Goal: Task Accomplishment & Management: Use online tool/utility

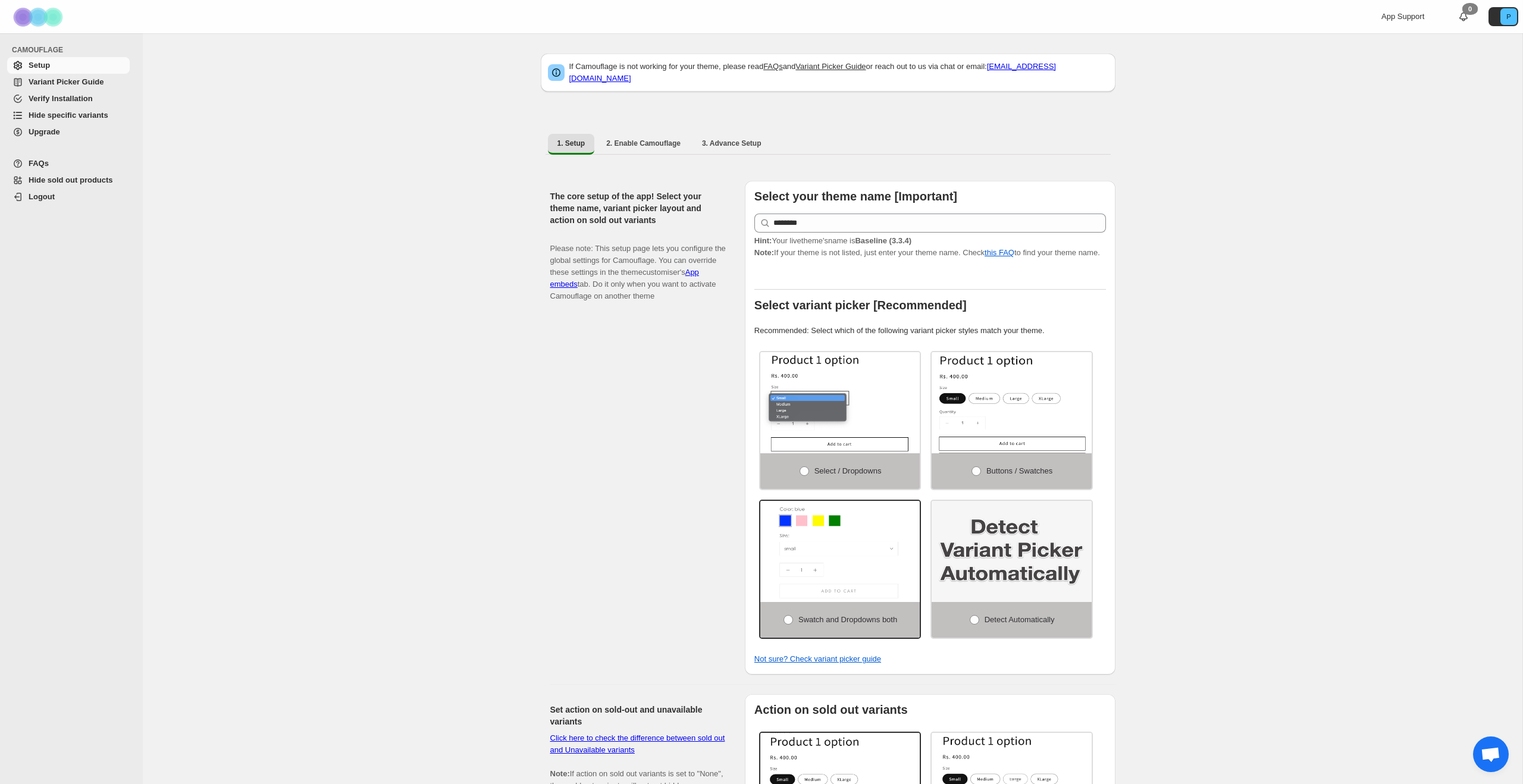
click at [76, 84] on span "Variant Picker Guide" at bounding box center [66, 82] width 75 height 9
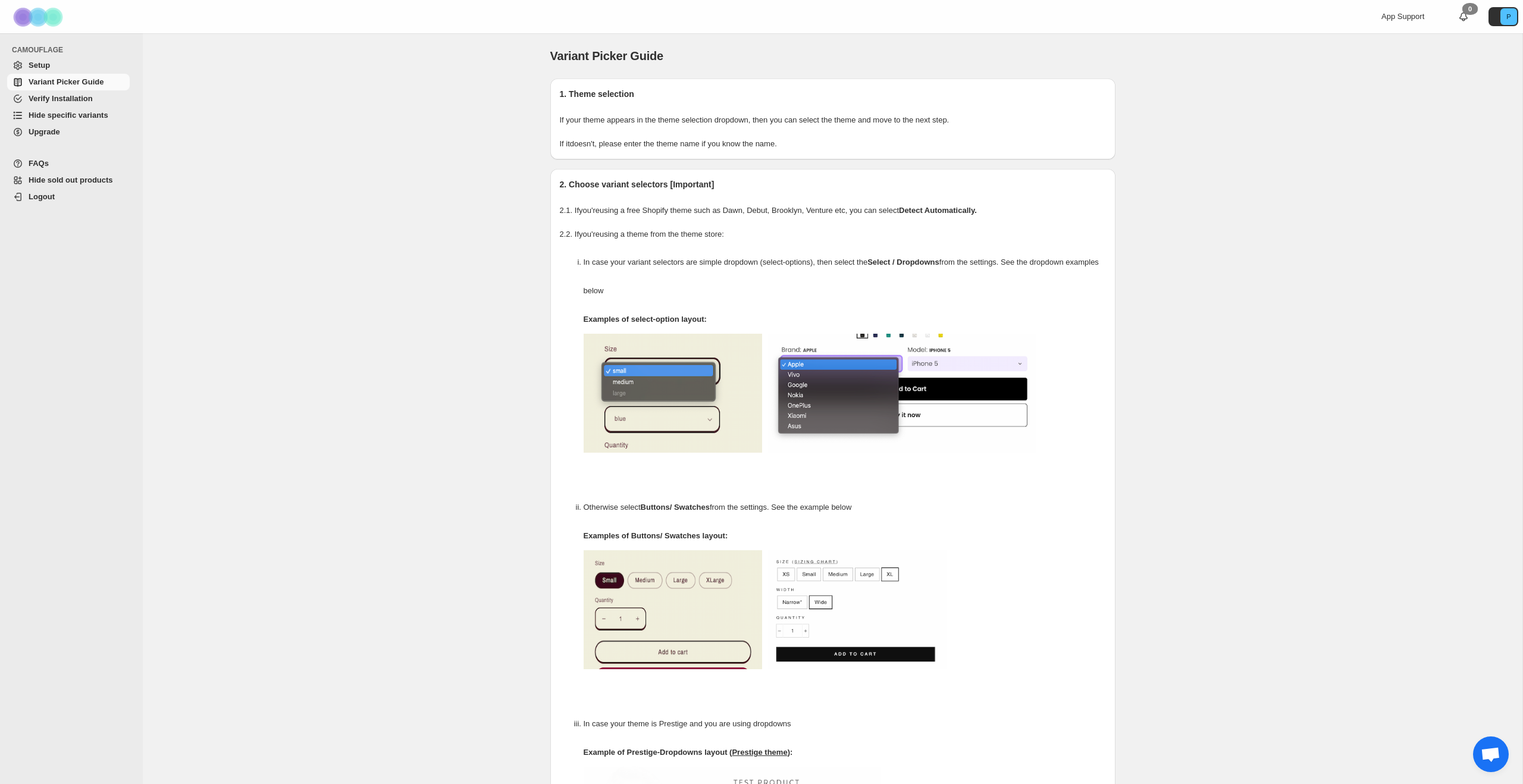
click at [94, 99] on span "Verify Installation" at bounding box center [78, 98] width 99 height 12
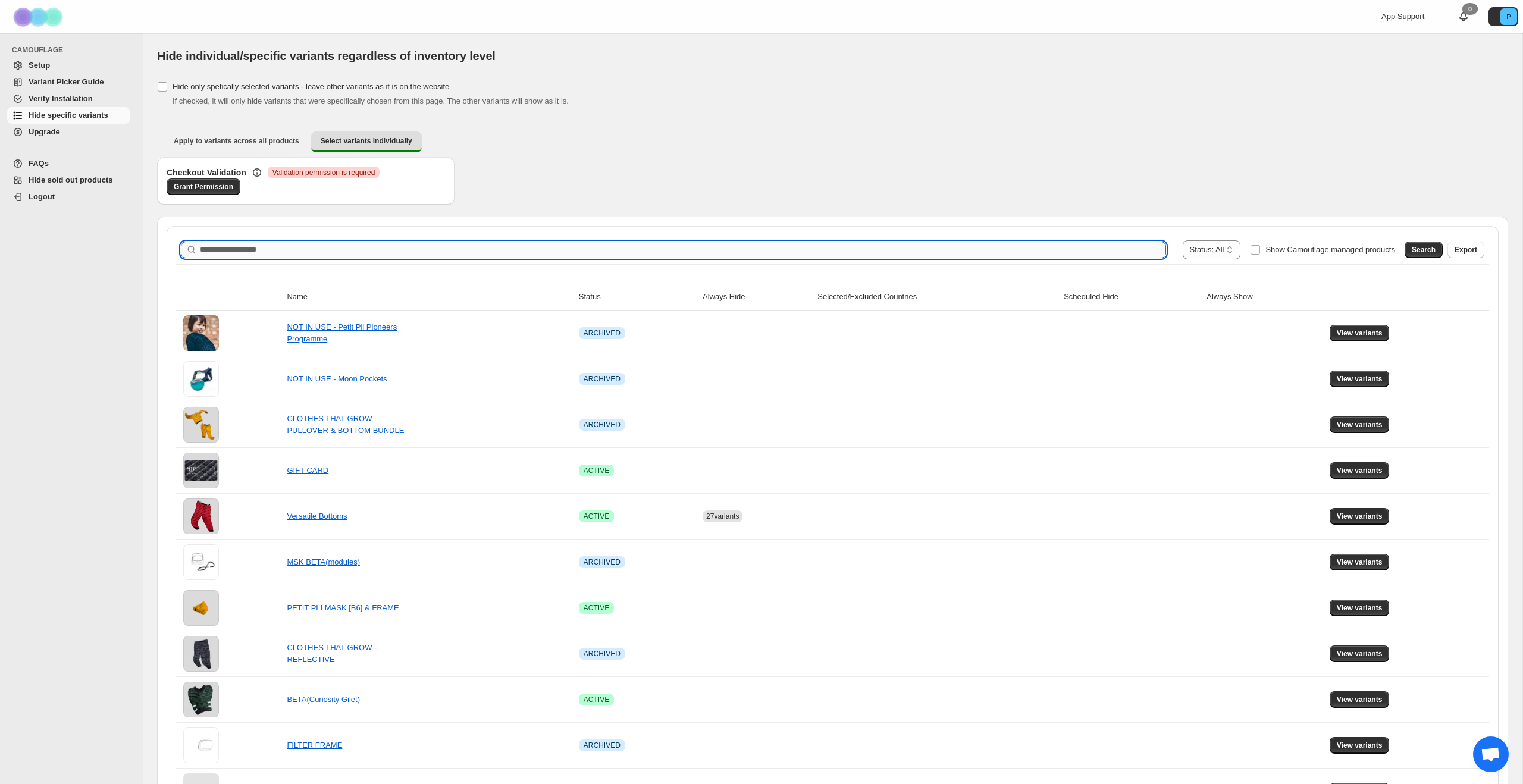
click at [452, 252] on input "Search product name" at bounding box center [683, 250] width 966 height 17
type input "*******"
click at [1428, 251] on span "Search" at bounding box center [1423, 249] width 23 height 9
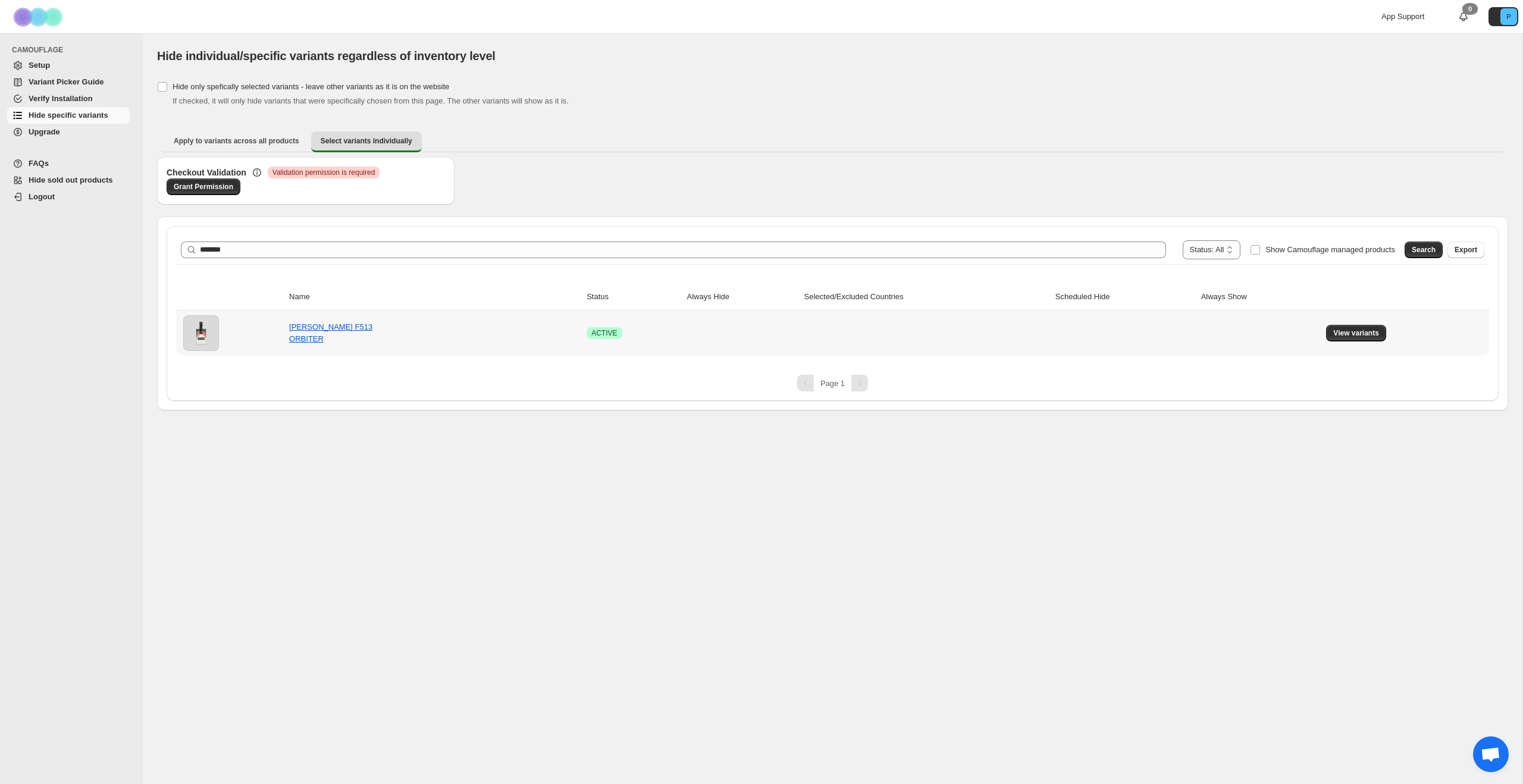
click at [1347, 344] on td "View variants" at bounding box center [1405, 333] width 166 height 45
click at [1348, 329] on span "View variants" at bounding box center [1356, 333] width 46 height 9
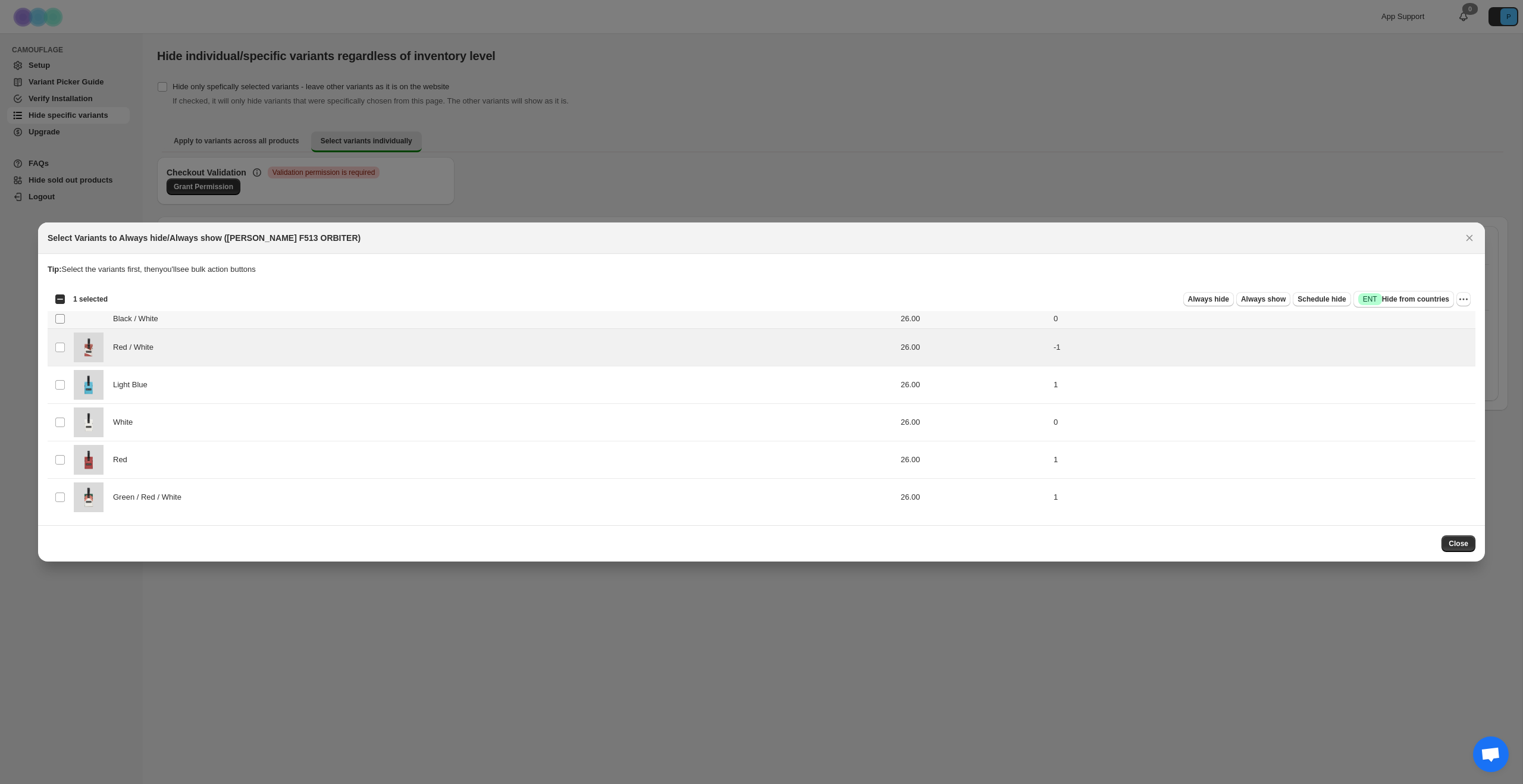
click at [55, 320] on span ":r7:" at bounding box center [60, 318] width 10 height 10
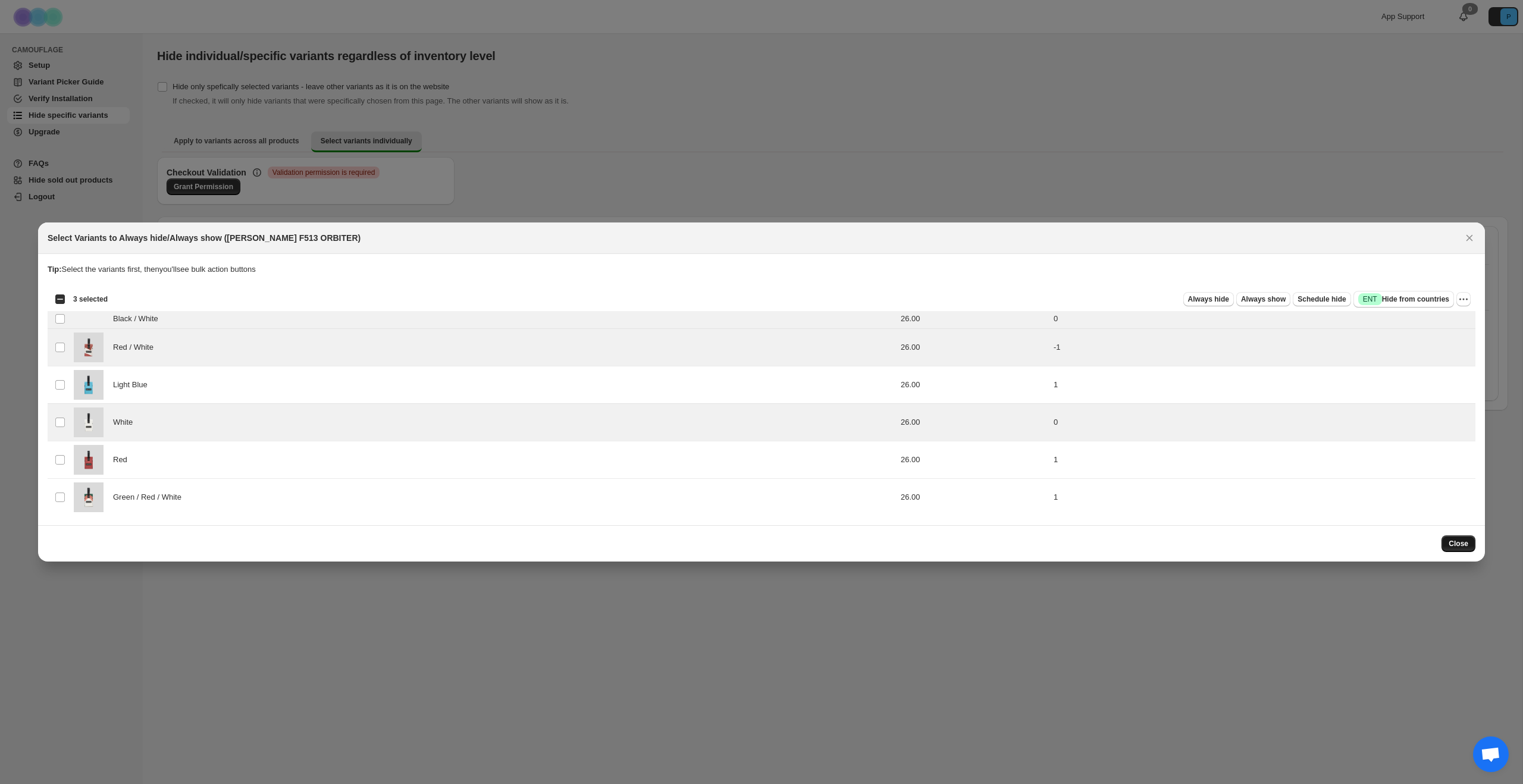
click at [1458, 546] on span "Close" at bounding box center [1458, 543] width 20 height 9
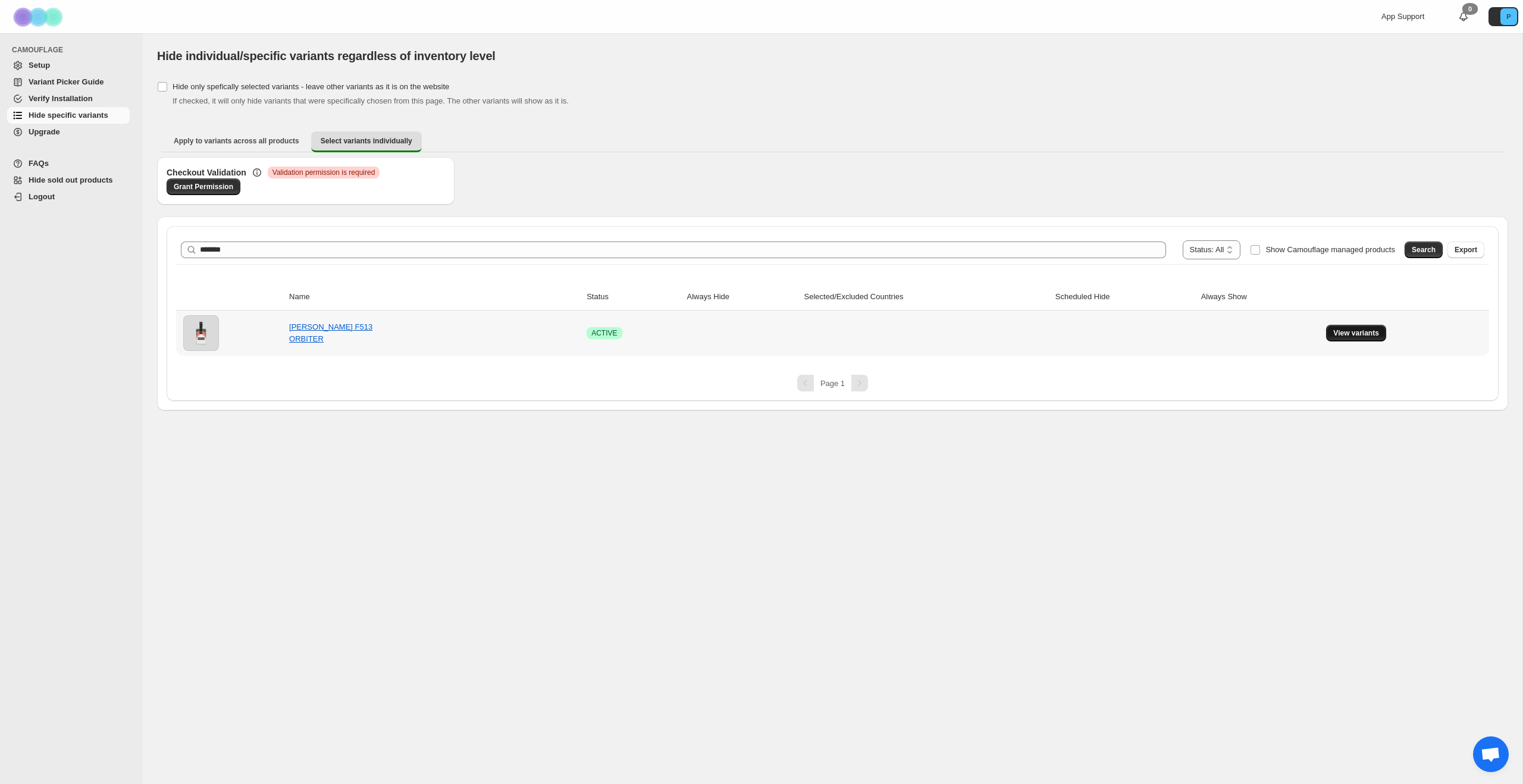
click at [1346, 332] on span "View variants" at bounding box center [1356, 333] width 46 height 9
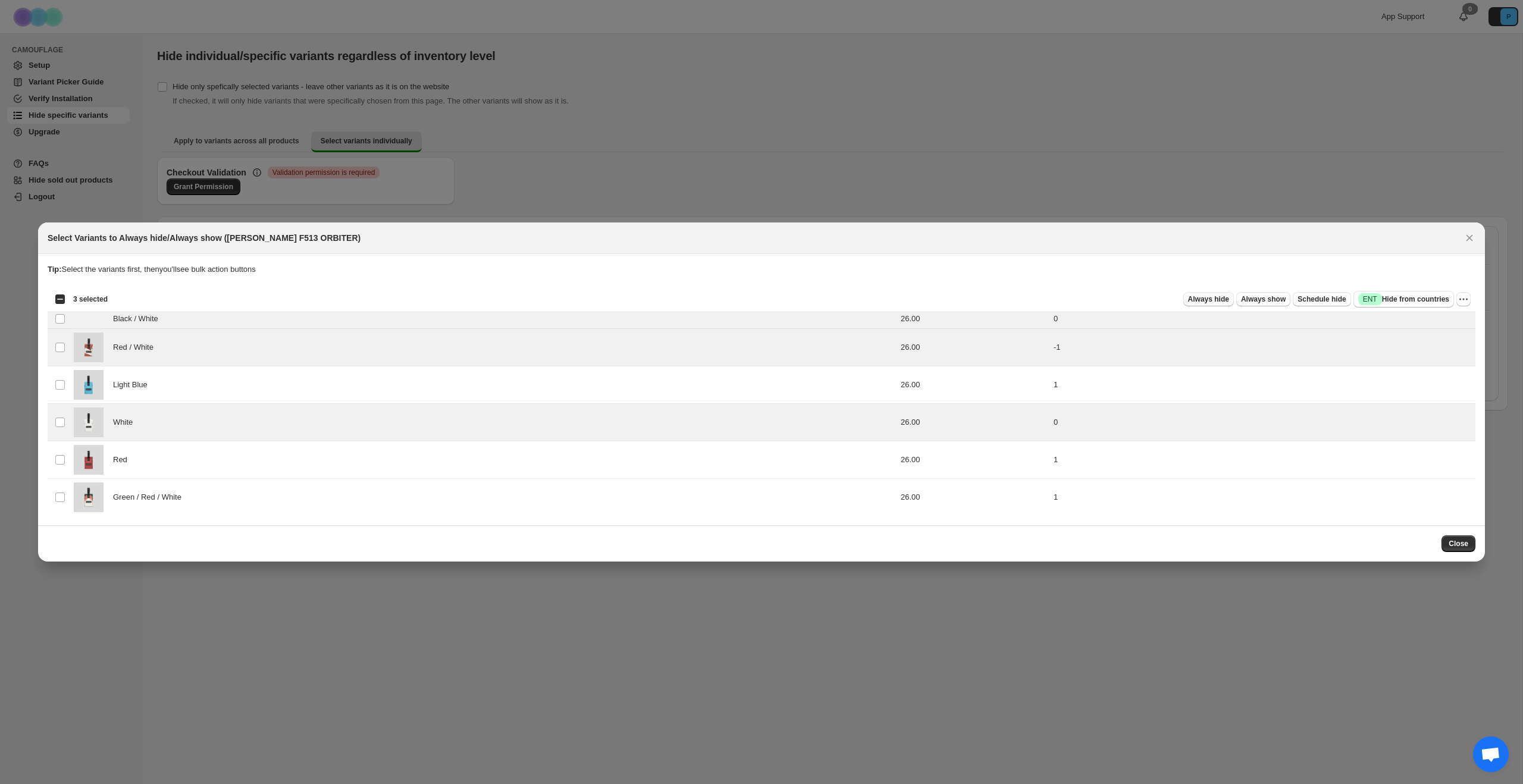
click at [1207, 299] on span "Always hide" at bounding box center [1208, 299] width 41 height 9
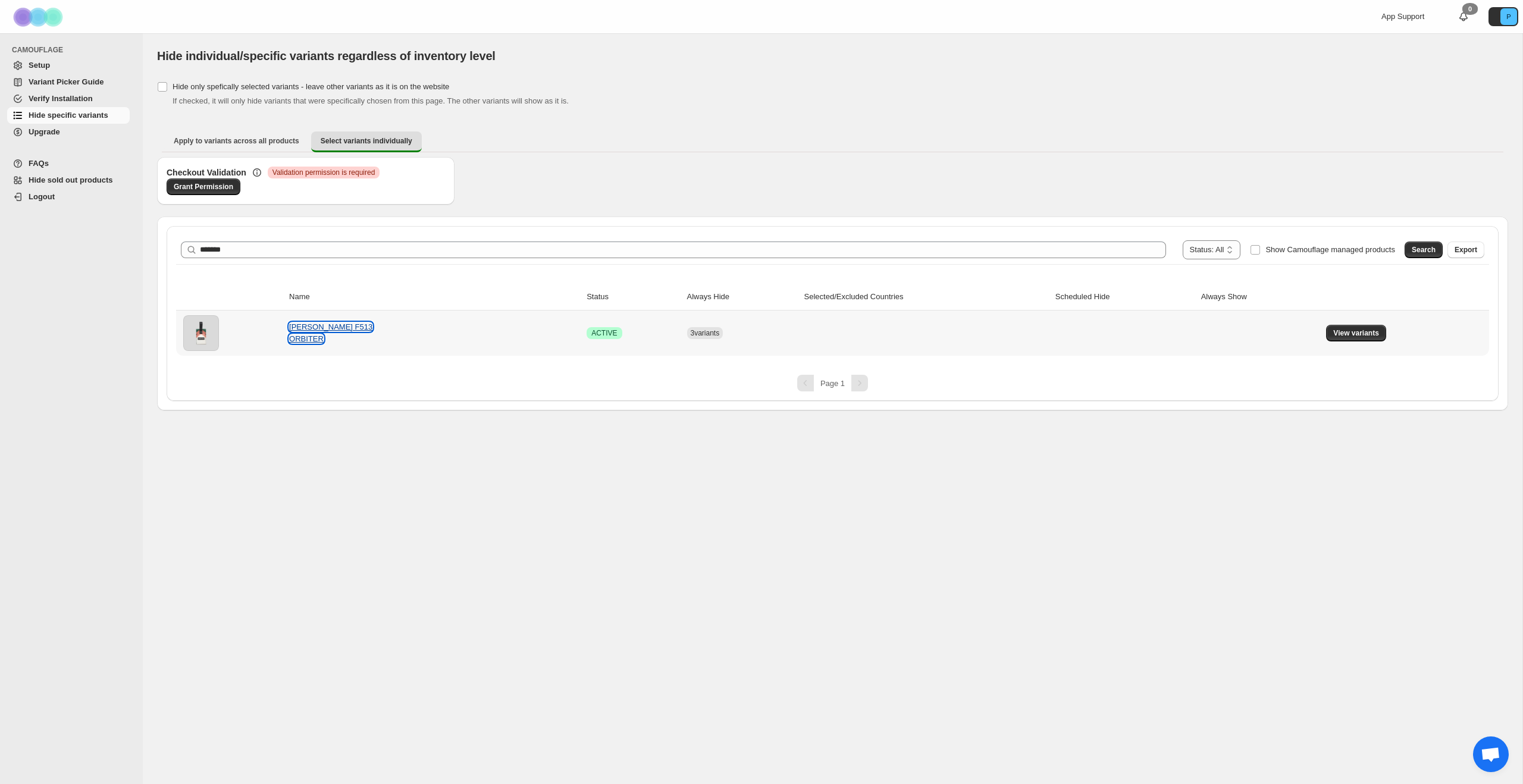
click at [320, 331] on link "[PERSON_NAME] F513 ORBITER" at bounding box center [331, 332] width 83 height 21
